Goal: Transaction & Acquisition: Download file/media

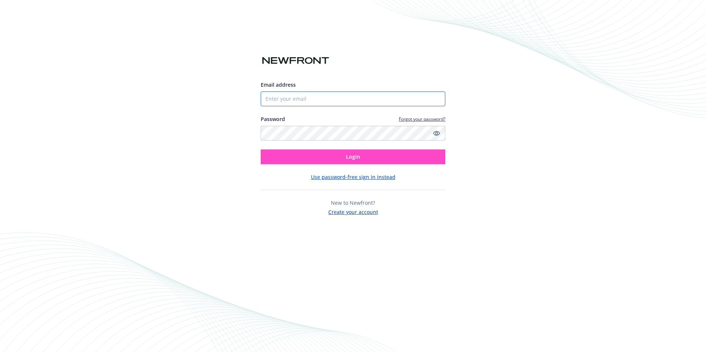
type input "[PERSON_NAME][EMAIL_ADDRESS][PERSON_NAME][DOMAIN_NAME]"
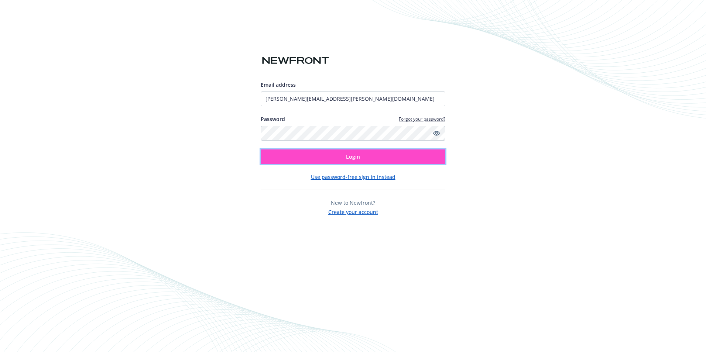
click at [390, 157] on button "Login" at bounding box center [353, 157] width 185 height 15
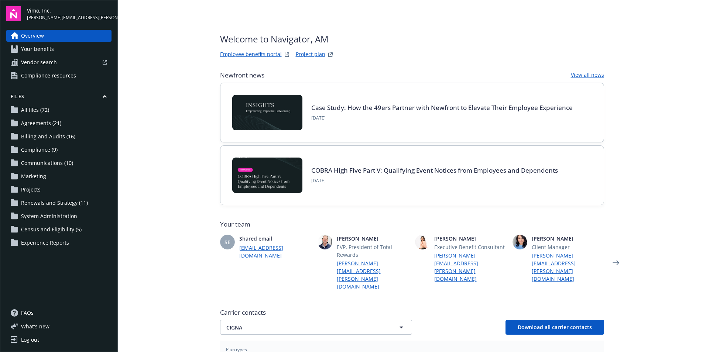
click at [43, 105] on span "All files (72)" at bounding box center [35, 110] width 28 height 12
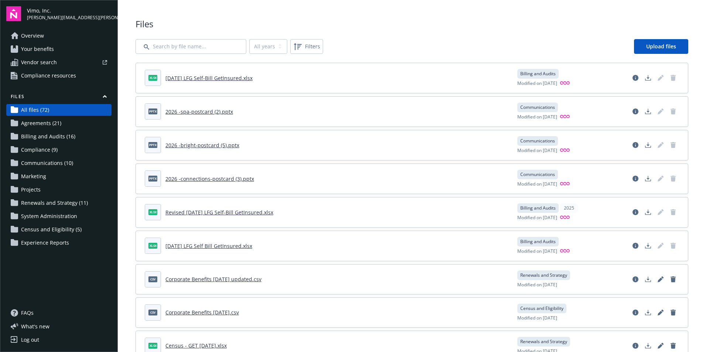
click at [235, 79] on link "[DATE] LFG Self-Bill GetInsured.xlsx" at bounding box center [209, 78] width 87 height 7
click at [646, 78] on icon "Download document" at bounding box center [649, 78] width 6 height 6
